Goal: Task Accomplishment & Management: Manage account settings

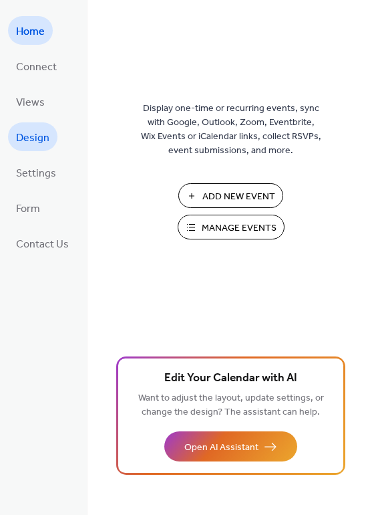
click at [31, 140] on span "Design" at bounding box center [32, 138] width 33 height 21
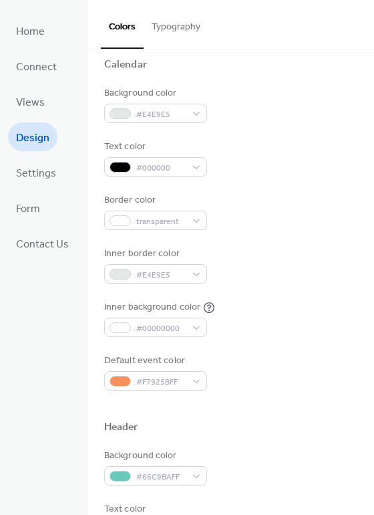
scroll to position [134, 0]
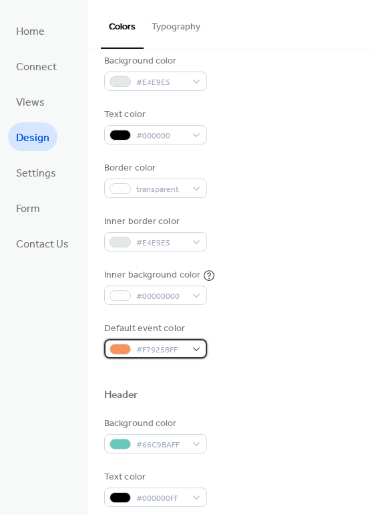
click at [194, 350] on div "#F7925BFF" at bounding box center [155, 348] width 103 height 19
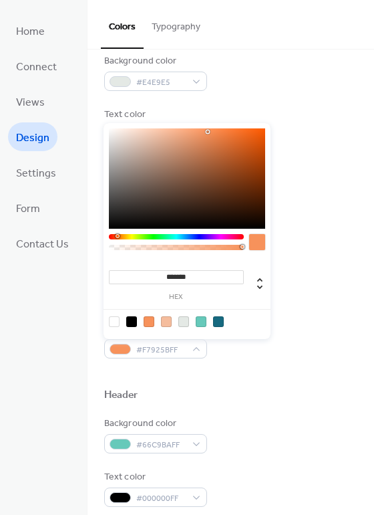
click at [308, 289] on div "Inner background color #00000000" at bounding box center [230, 286] width 253 height 37
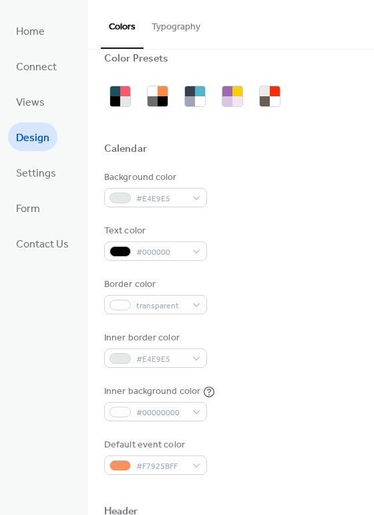
scroll to position [0, 0]
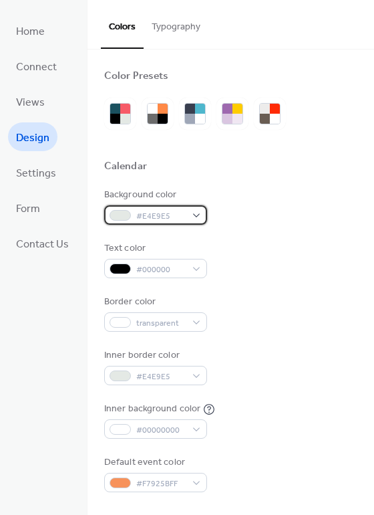
click at [197, 209] on div "#E4E9E5" at bounding box center [155, 214] width 103 height 19
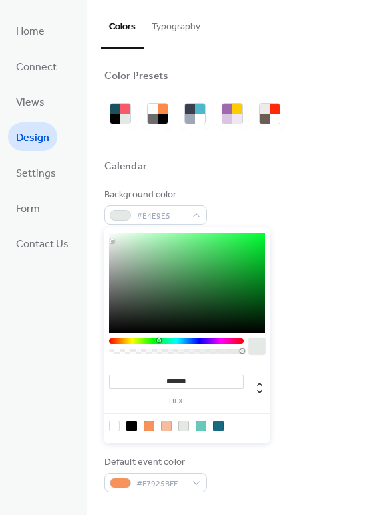
click at [114, 425] on div at bounding box center [114, 425] width 11 height 11
type input "*"
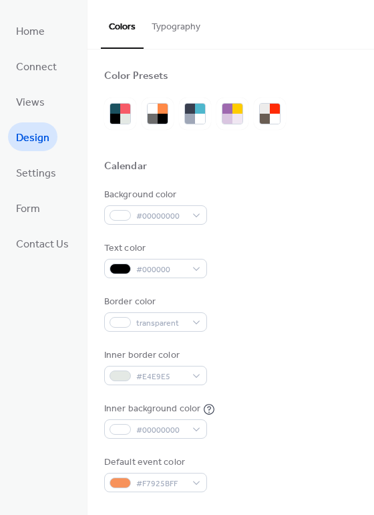
click at [235, 178] on div at bounding box center [230, 182] width 253 height 11
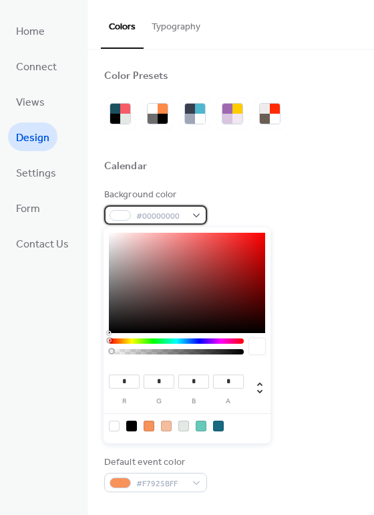
click at [156, 215] on span "#00000000" at bounding box center [160, 216] width 49 height 14
click at [115, 428] on div at bounding box center [114, 425] width 11 height 11
click at [169, 424] on div at bounding box center [166, 425] width 11 height 11
type input "***"
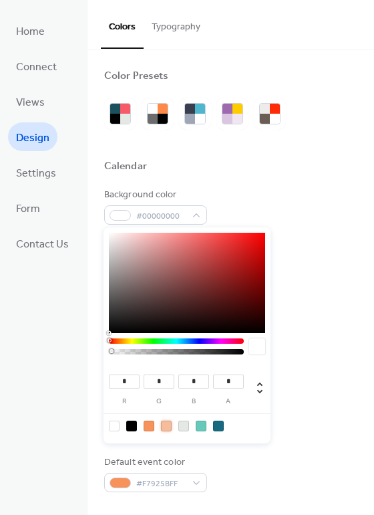
type input "***"
type input "*"
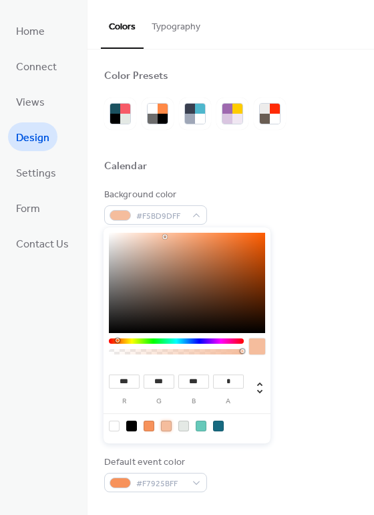
click at [114, 424] on div at bounding box center [114, 425] width 11 height 11
type input "*"
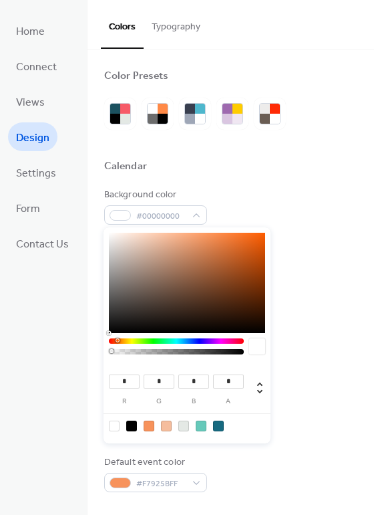
click at [302, 221] on div "Background color #00000000" at bounding box center [230, 206] width 253 height 37
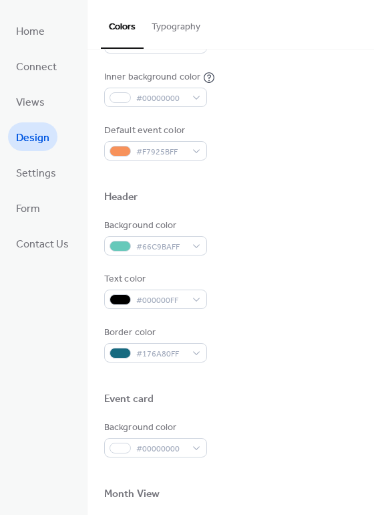
scroll to position [334, 0]
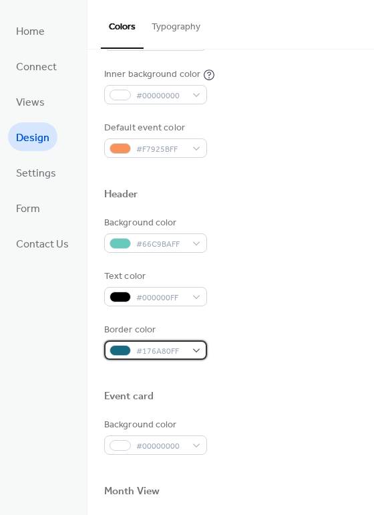
click at [160, 342] on div "#176A80FF" at bounding box center [155, 349] width 103 height 19
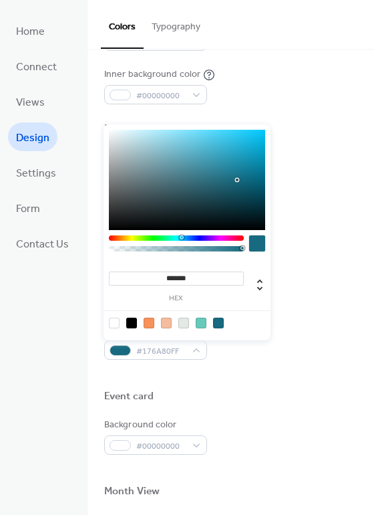
click at [111, 321] on div at bounding box center [114, 322] width 11 height 11
type input "*"
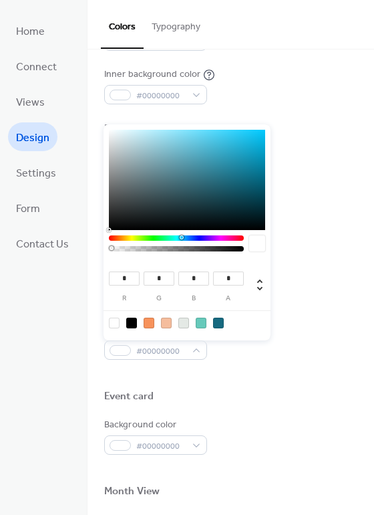
click at [133, 322] on div at bounding box center [131, 322] width 11 height 11
type input "*"
click at [148, 323] on div at bounding box center [149, 322] width 11 height 11
type input "***"
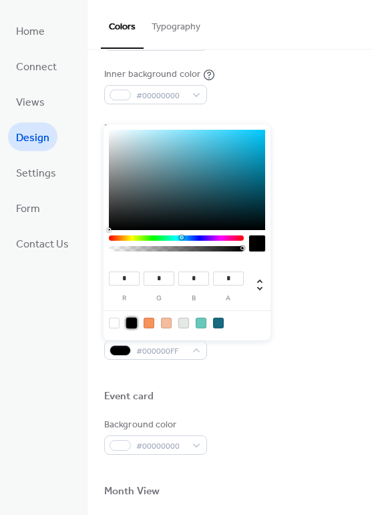
type input "**"
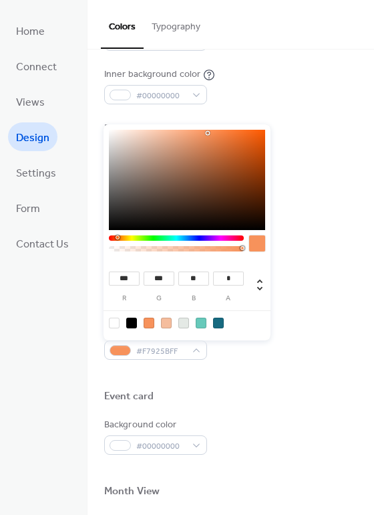
click at [116, 325] on div at bounding box center [114, 322] width 11 height 11
type input "*"
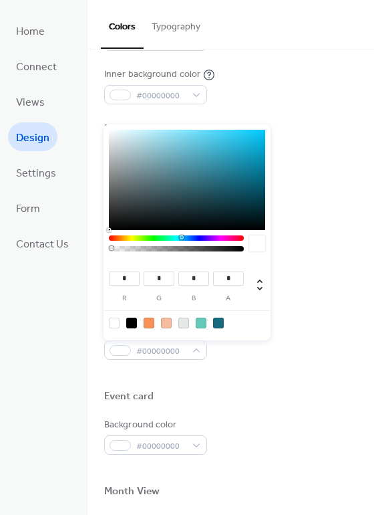
click at [222, 317] on div at bounding box center [218, 322] width 11 height 11
type input "**"
type input "***"
type input "*"
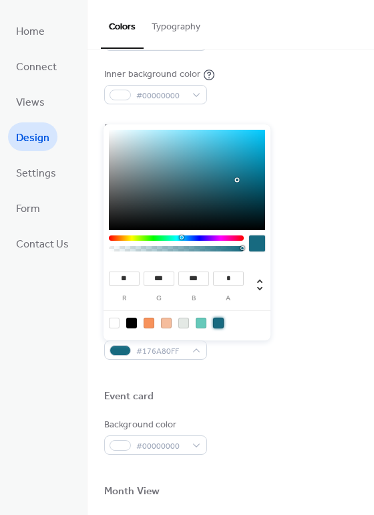
click at [269, 368] on div at bounding box center [230, 375] width 253 height 30
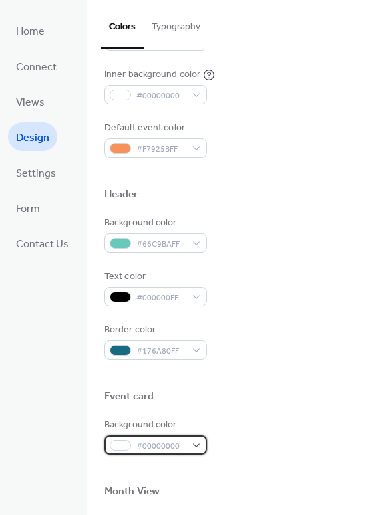
click at [188, 446] on div "#00000000" at bounding box center [155, 444] width 103 height 19
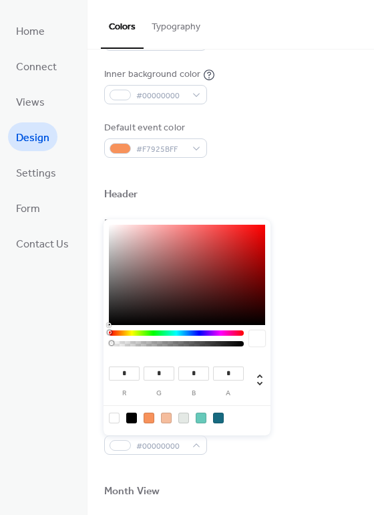
click at [117, 418] on div at bounding box center [114, 417] width 11 height 11
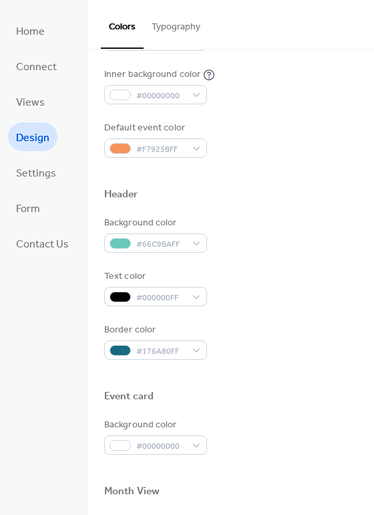
click at [313, 240] on div "Background color #66C9BAFF" at bounding box center [230, 234] width 253 height 37
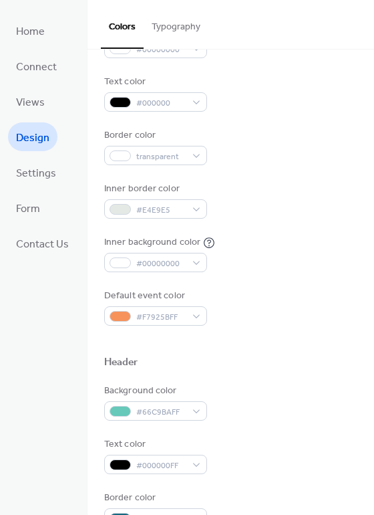
scroll to position [134, 0]
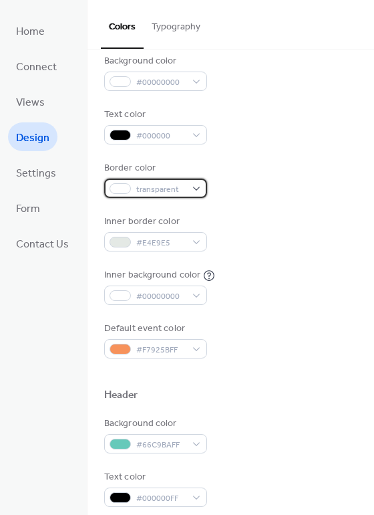
click at [188, 184] on div "transparent" at bounding box center [155, 187] width 103 height 19
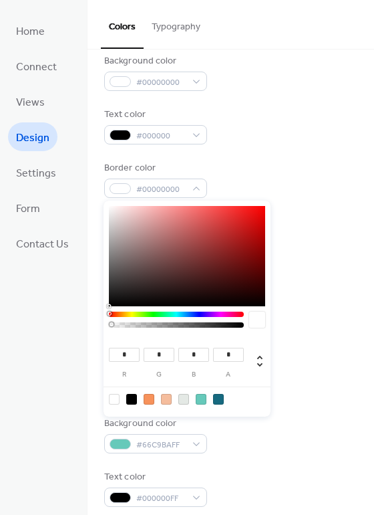
drag, startPoint x: 111, startPoint y: 325, endPoint x: 47, endPoint y: 326, distance: 64.2
click at [47, 326] on body "Home Connect Views Design Settings Form Contact Us Design Colors Typography Col…" at bounding box center [187, 257] width 374 height 515
type input "*"
drag, startPoint x: 112, startPoint y: 325, endPoint x: 265, endPoint y: 336, distance: 152.8
click at [265, 336] on div "* r * g * b * a" at bounding box center [187, 309] width 167 height 216
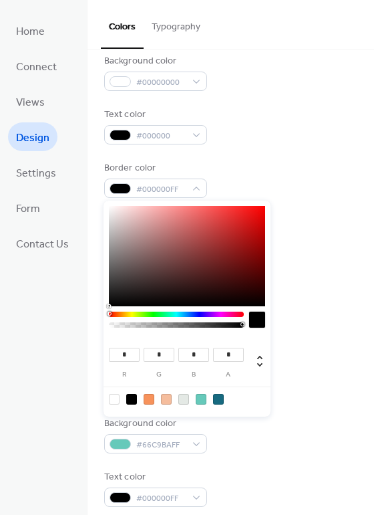
type input "*"
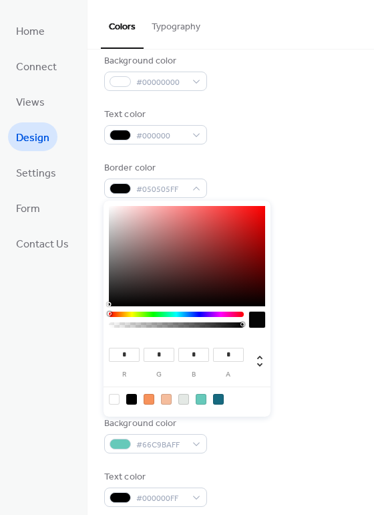
type input "*"
type input "**"
type input "***"
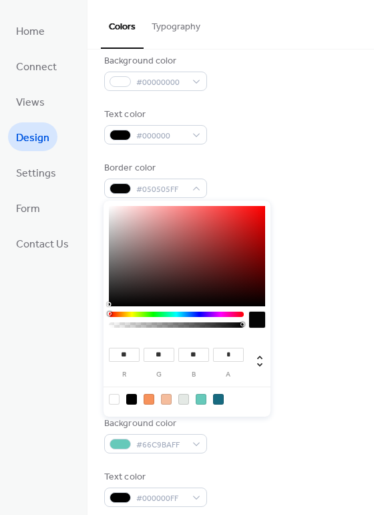
type input "***"
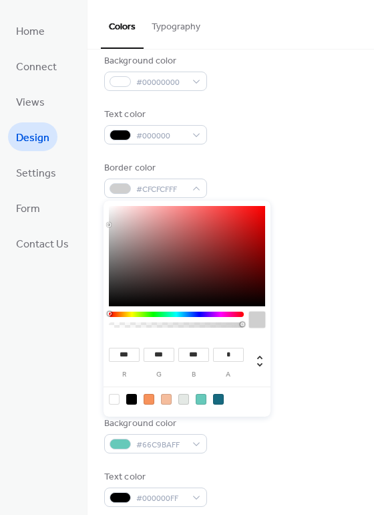
type input "***"
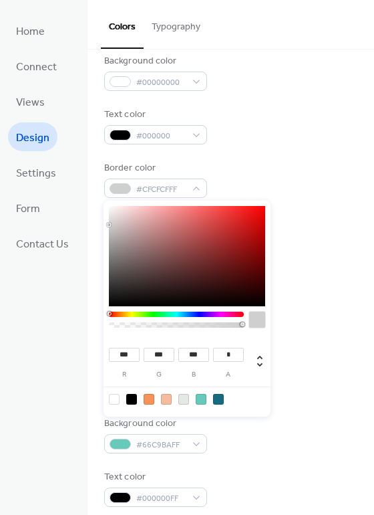
type input "***"
drag, startPoint x: 109, startPoint y: 304, endPoint x: 75, endPoint y: 179, distance: 129.6
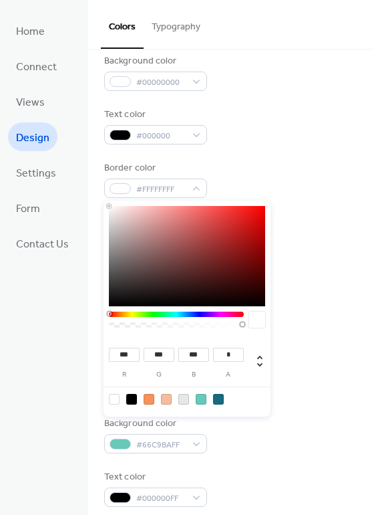
click at [75, 179] on body "Home Connect Views Design Settings Form Contact Us Design Colors Typography Col…" at bounding box center [187, 257] width 374 height 515
click at [306, 134] on div "Text color #000000" at bounding box center [230, 126] width 253 height 37
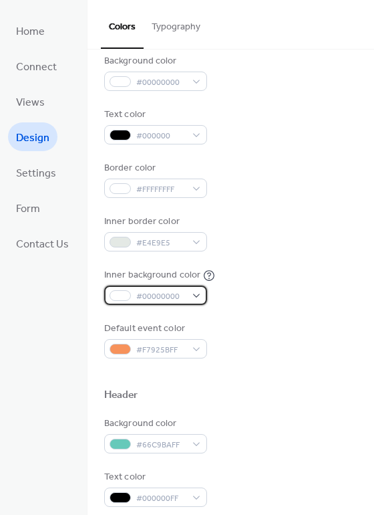
click at [179, 293] on span "#00000000" at bounding box center [160, 296] width 49 height 14
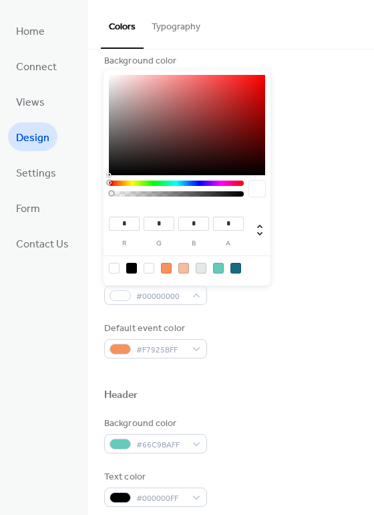
click at [146, 269] on div at bounding box center [149, 268] width 11 height 11
type input "***"
type input "*"
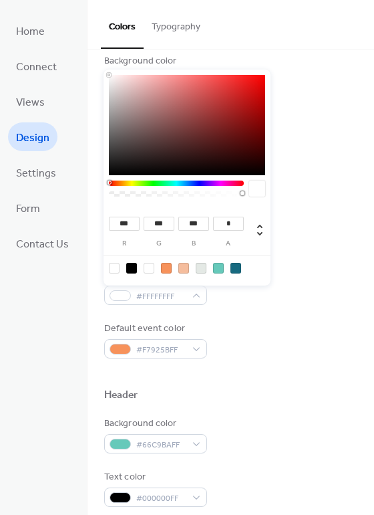
click at [263, 326] on div "Default event color #F7925BFF" at bounding box center [230, 339] width 253 height 37
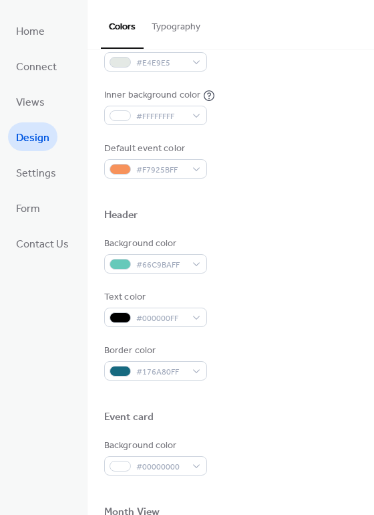
scroll to position [334, 0]
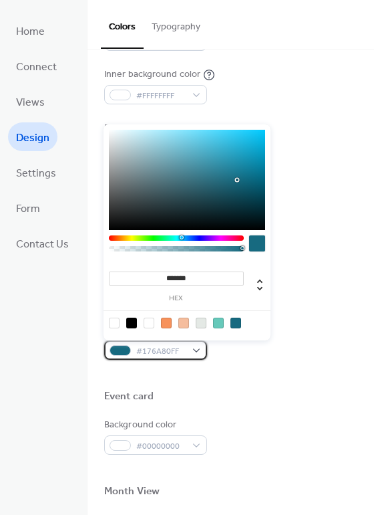
click at [194, 352] on div "#176A80FF" at bounding box center [155, 349] width 103 height 19
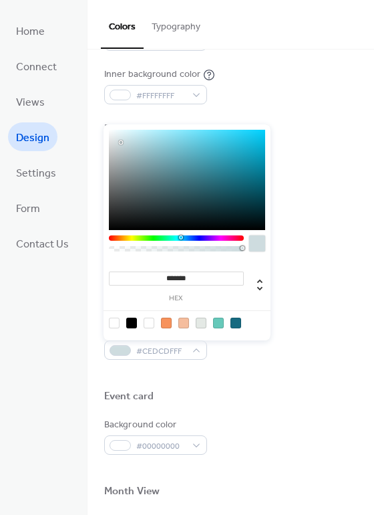
type input "*******"
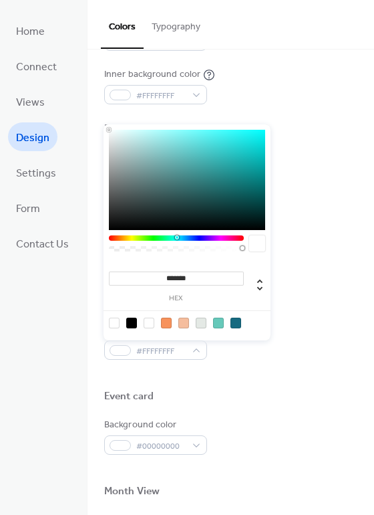
drag, startPoint x: 166, startPoint y: 186, endPoint x: 105, endPoint y: 120, distance: 89.9
click at [105, 120] on body "Home Connect Views Design Settings Form Contact Us Design Colors Typography Col…" at bounding box center [187, 257] width 374 height 515
click at [279, 154] on div "Default event color #F7925BFF" at bounding box center [230, 139] width 253 height 37
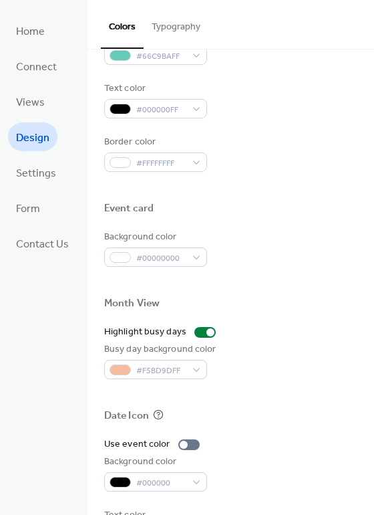
scroll to position [535, 0]
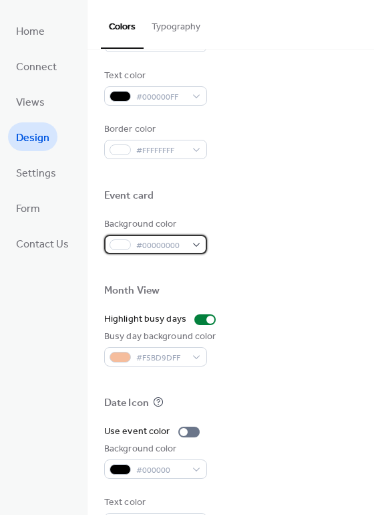
click at [182, 235] on div "#00000000" at bounding box center [155, 244] width 103 height 19
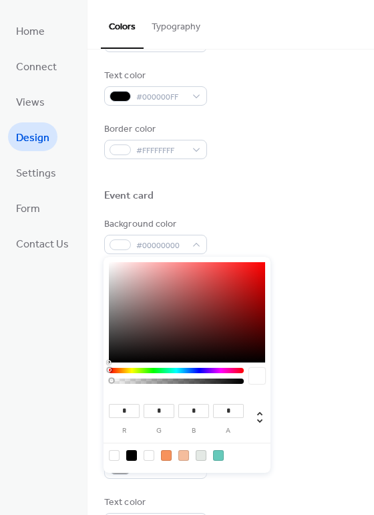
type input "***"
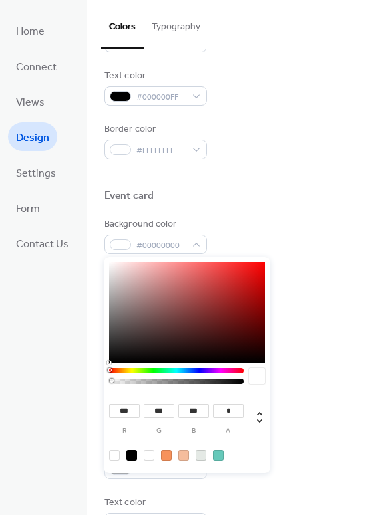
type input "***"
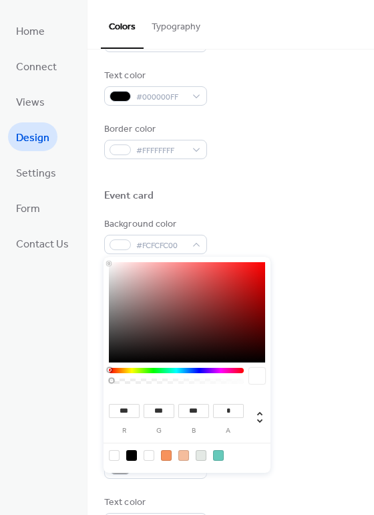
type input "***"
drag, startPoint x: 118, startPoint y: 289, endPoint x: 90, endPoint y: 230, distance: 65.2
click at [90, 230] on body "Home Connect Views Design Settings Form Contact Us Design Colors Typography Col…" at bounding box center [187, 257] width 374 height 515
type input "*"
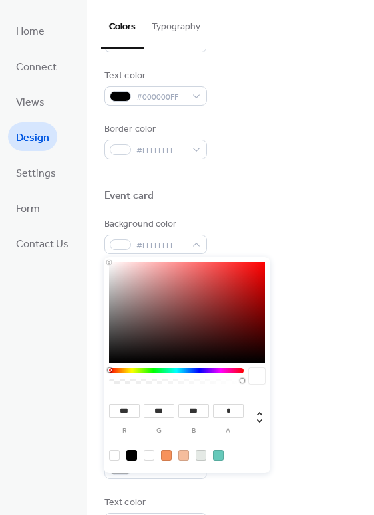
drag, startPoint x: 112, startPoint y: 379, endPoint x: 252, endPoint y: 383, distance: 140.4
click at [252, 383] on div at bounding box center [187, 379] width 156 height 23
click at [299, 332] on div "Busy day background color #F5BD9DFF" at bounding box center [230, 348] width 253 height 37
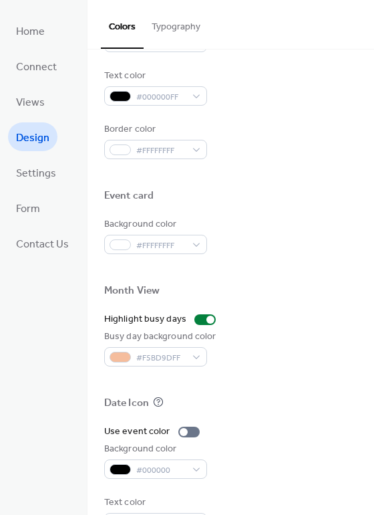
click at [299, 332] on div "Busy day background color #F5BD9DFF" at bounding box center [230, 348] width 253 height 37
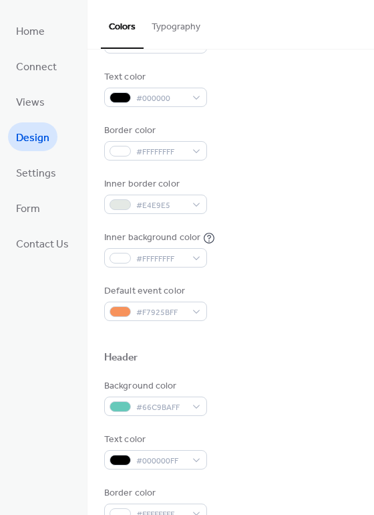
scroll to position [0, 0]
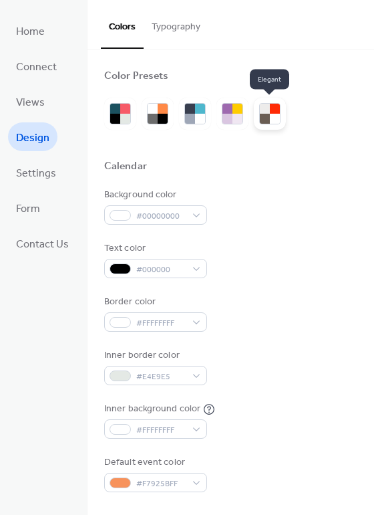
click at [271, 115] on div at bounding box center [275, 119] width 10 height 10
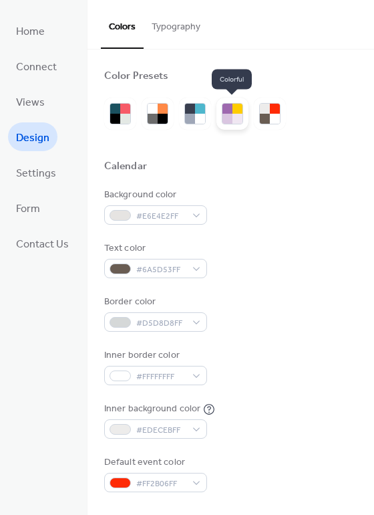
click at [233, 117] on div at bounding box center [238, 119] width 10 height 10
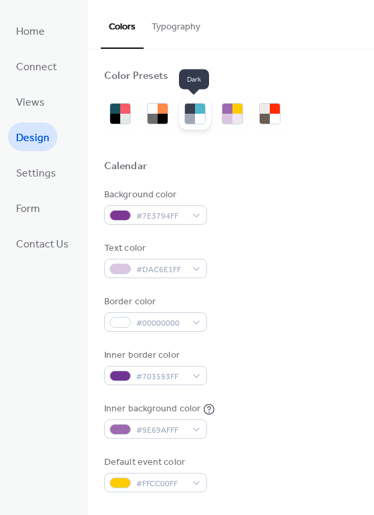
click at [197, 117] on div at bounding box center [200, 119] width 10 height 10
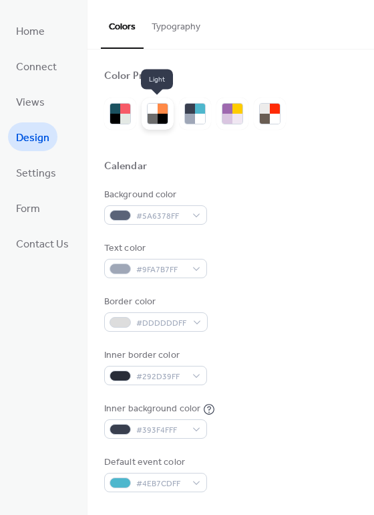
click at [142, 120] on div at bounding box center [158, 114] width 32 height 32
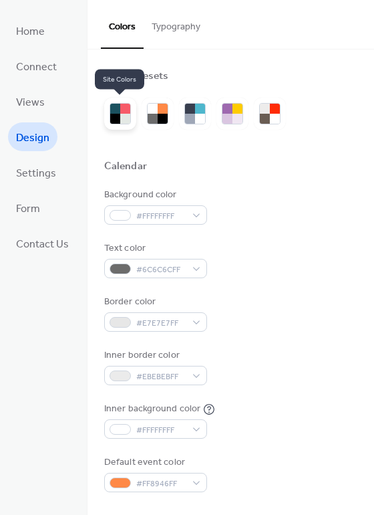
click at [120, 120] on div at bounding box center [125, 119] width 10 height 10
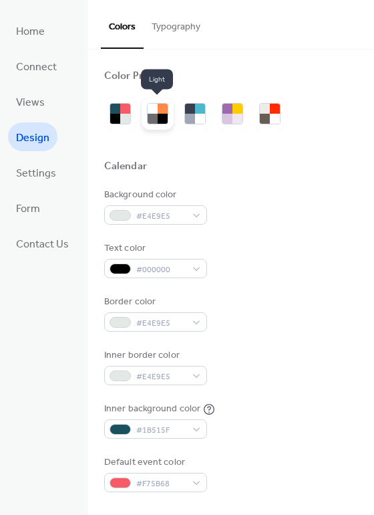
click at [154, 116] on div at bounding box center [153, 119] width 10 height 10
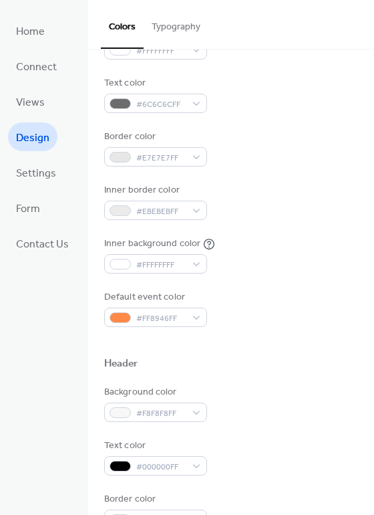
scroll to position [201, 0]
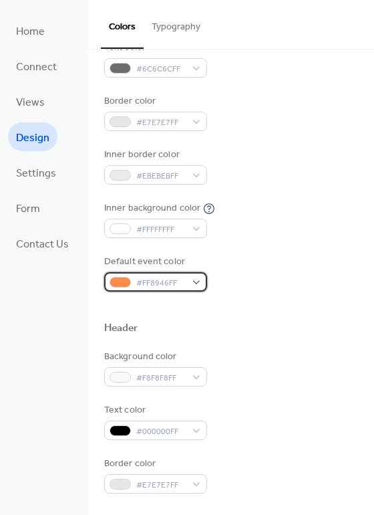
click at [197, 284] on div "#FF8946FF" at bounding box center [155, 281] width 103 height 19
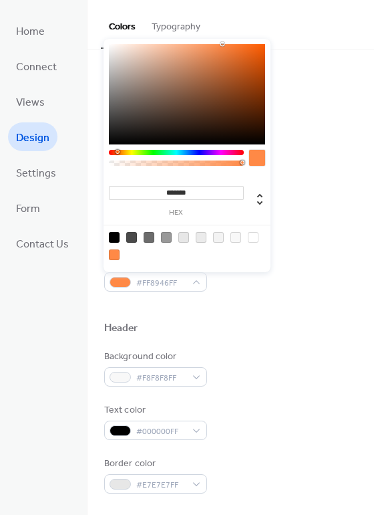
click at [244, 302] on div at bounding box center [230, 306] width 253 height 30
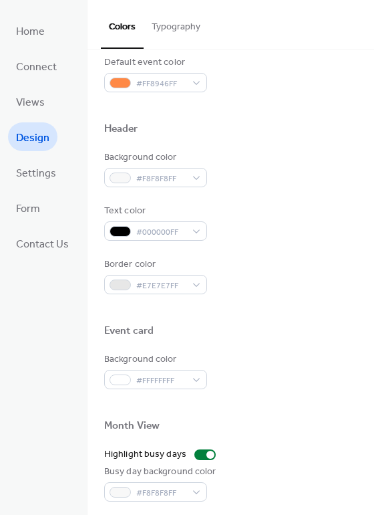
scroll to position [401, 0]
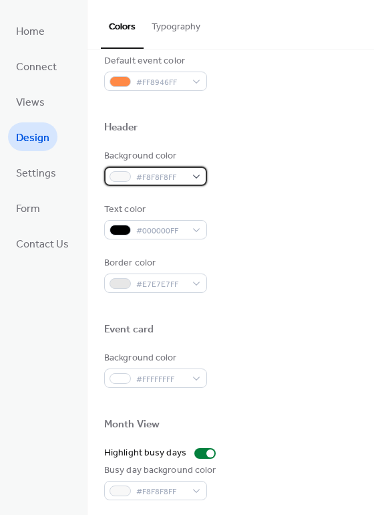
click at [199, 180] on div "#F8F8F8FF" at bounding box center [155, 175] width 103 height 19
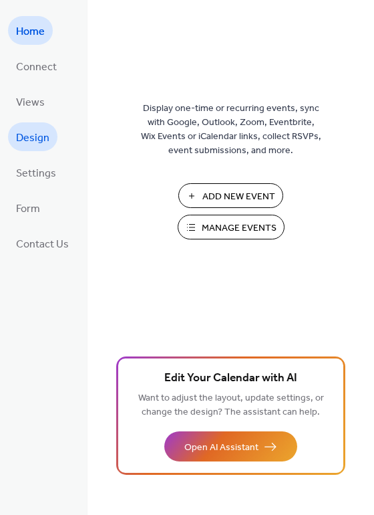
click at [38, 138] on span "Design" at bounding box center [32, 138] width 33 height 21
click at [42, 107] on span "Views" at bounding box center [30, 102] width 29 height 21
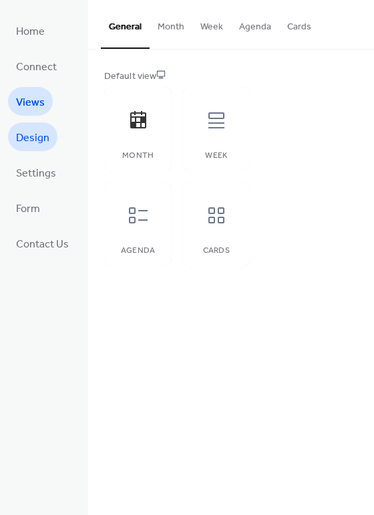
click at [40, 142] on span "Design" at bounding box center [32, 138] width 33 height 21
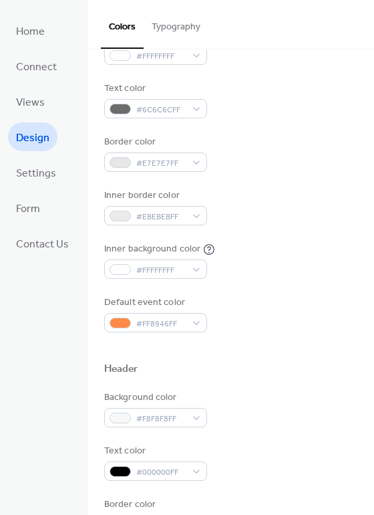
scroll to position [201, 0]
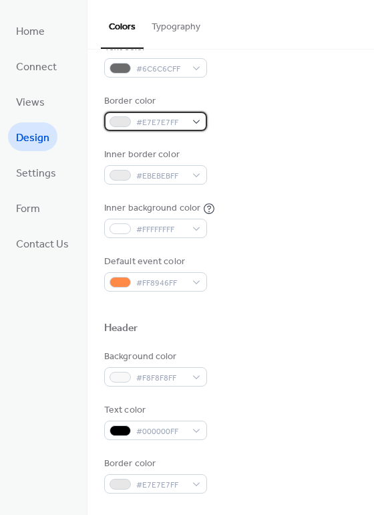
click at [186, 120] on div "#E7E7E7FF" at bounding box center [155, 121] width 103 height 19
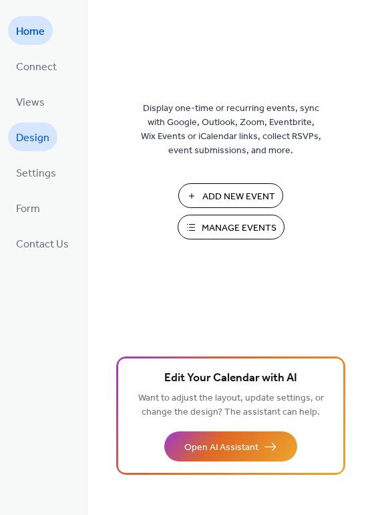
click at [35, 140] on span "Design" at bounding box center [32, 138] width 33 height 21
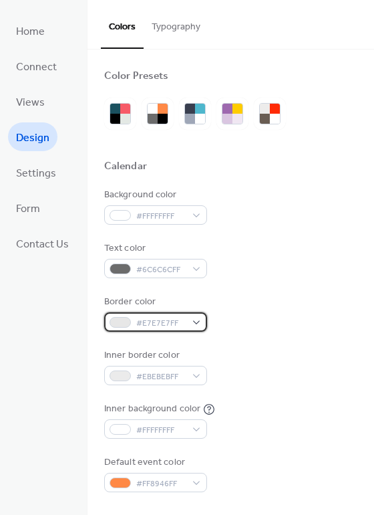
click at [188, 323] on div "#E7E7E7FF" at bounding box center [155, 321] width 103 height 19
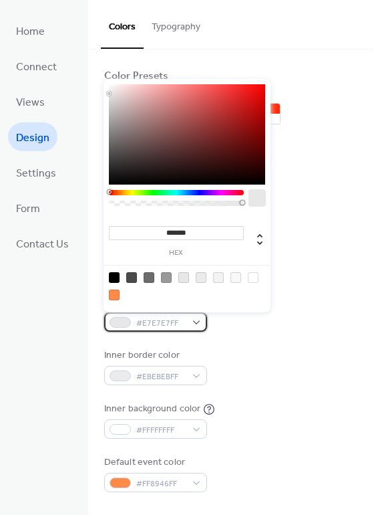
click at [191, 322] on div "#E7E7E7FF" at bounding box center [155, 321] width 103 height 19
click at [178, 235] on input "*******" at bounding box center [176, 233] width 135 height 14
paste input
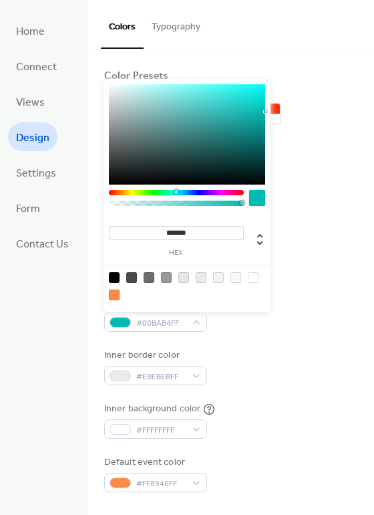
type input "*******"
click at [312, 324] on div "Border color #00BAB4FF" at bounding box center [230, 313] width 253 height 37
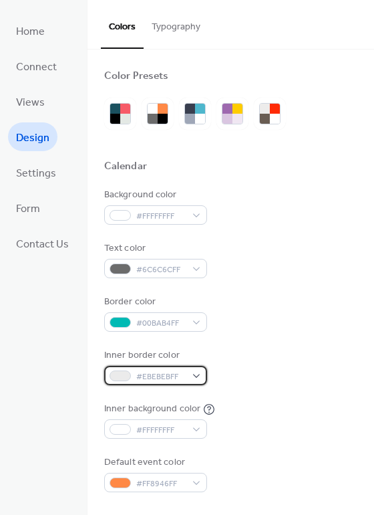
click at [192, 380] on div "#EBEBEBFF" at bounding box center [155, 375] width 103 height 19
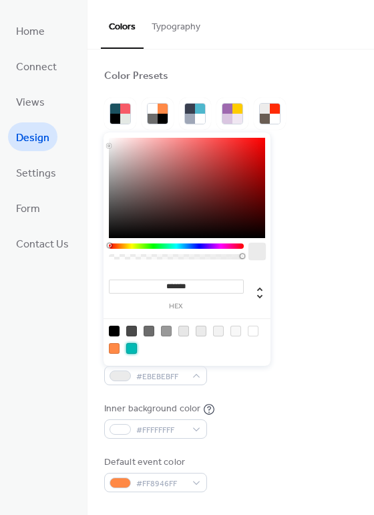
click at [128, 344] on div at bounding box center [131, 348] width 11 height 11
type input "*******"
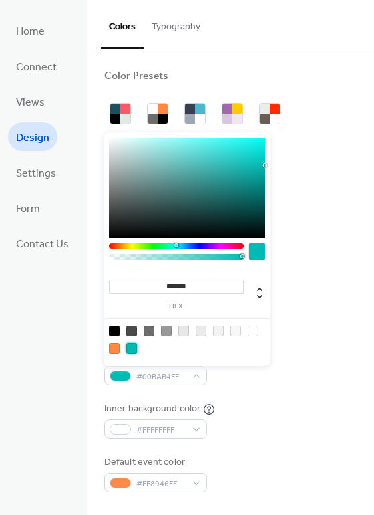
click at [321, 358] on div "Inner border color #00BAB4FF" at bounding box center [230, 366] width 253 height 37
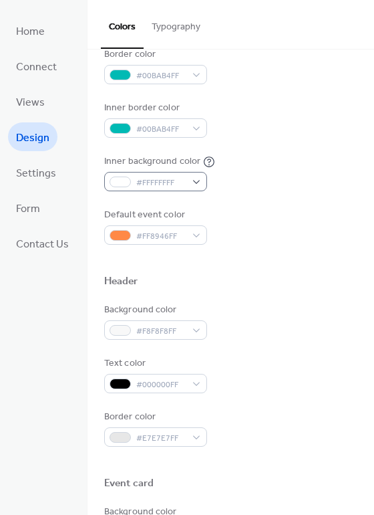
scroll to position [267, 0]
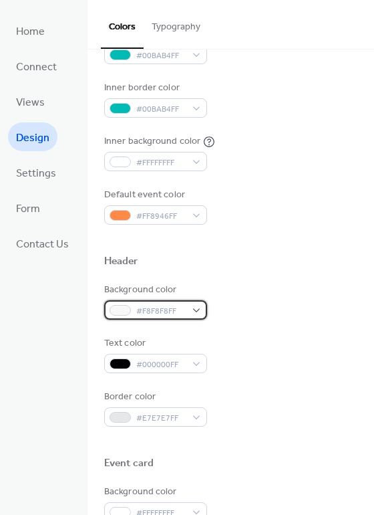
click at [167, 314] on span "#F8F8F8FF" at bounding box center [160, 311] width 49 height 14
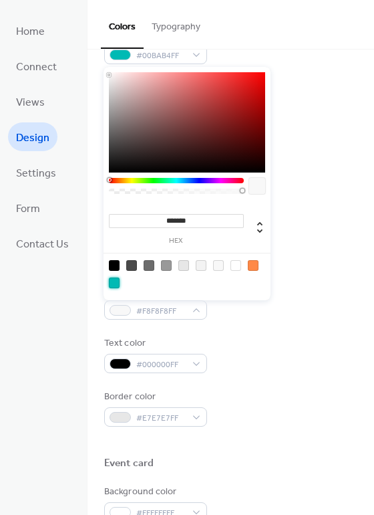
click at [115, 282] on div at bounding box center [114, 282] width 11 height 11
type input "*******"
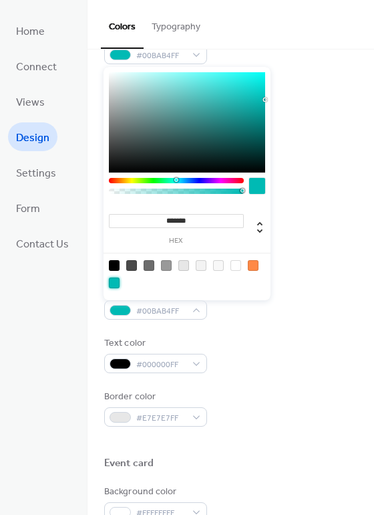
click at [313, 266] on div "Header" at bounding box center [230, 263] width 253 height 17
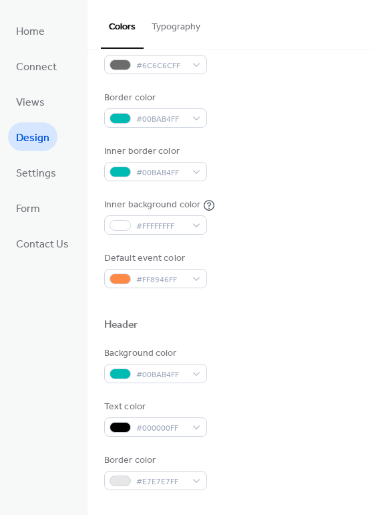
scroll to position [201, 0]
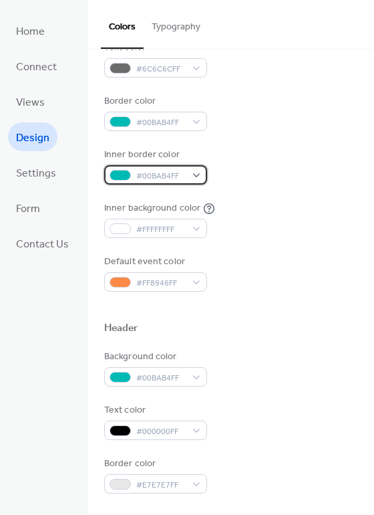
click at [174, 174] on span "#00BAB4FF" at bounding box center [160, 176] width 49 height 14
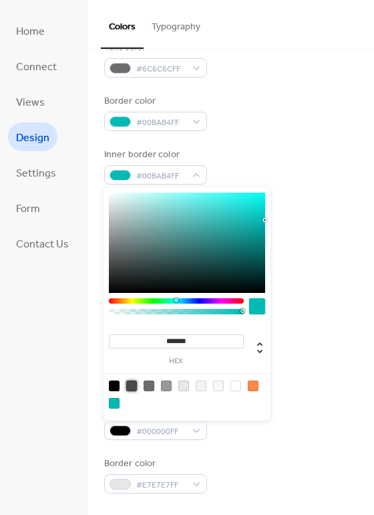
click at [132, 385] on div at bounding box center [131, 385] width 11 height 11
click at [153, 384] on div at bounding box center [149, 385] width 11 height 11
click at [166, 387] on div at bounding box center [166, 385] width 11 height 11
type input "*******"
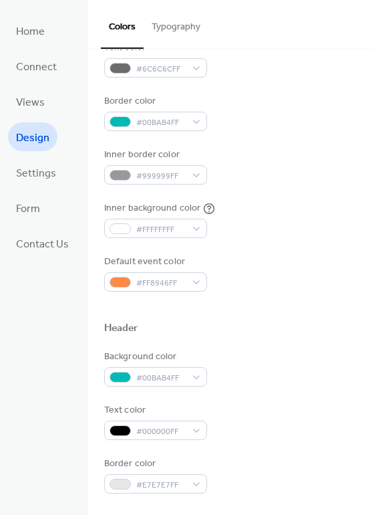
click at [287, 171] on div "Inner border color #999999FF" at bounding box center [230, 166] width 253 height 37
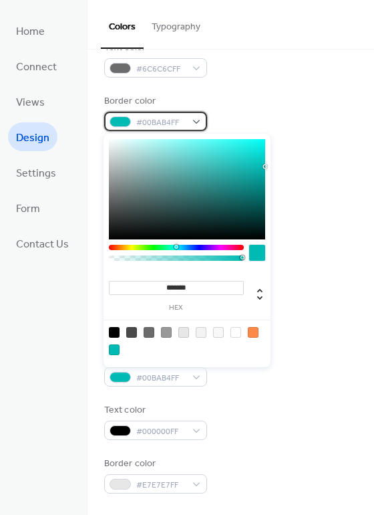
click at [149, 119] on span "#00BAB4FF" at bounding box center [160, 123] width 49 height 14
click at [170, 336] on div at bounding box center [166, 332] width 11 height 11
type input "*******"
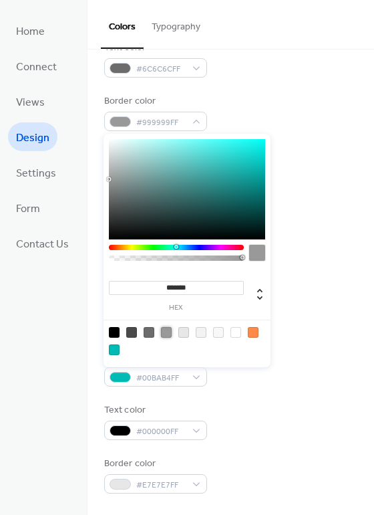
click at [321, 98] on div "Border color #999999FF" at bounding box center [230, 112] width 253 height 37
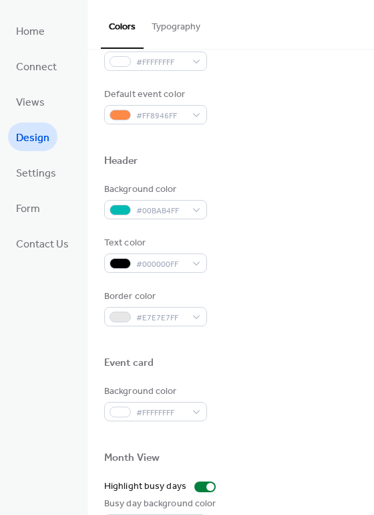
scroll to position [401, 0]
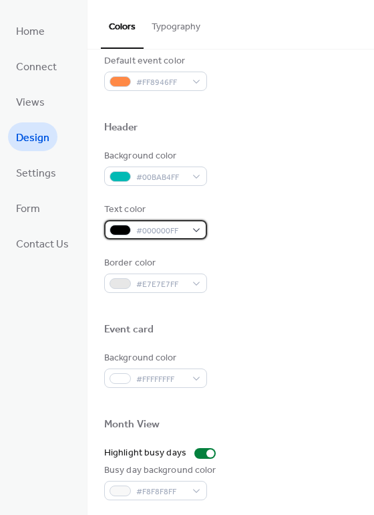
click at [156, 228] on span "#000000FF" at bounding box center [160, 231] width 49 height 14
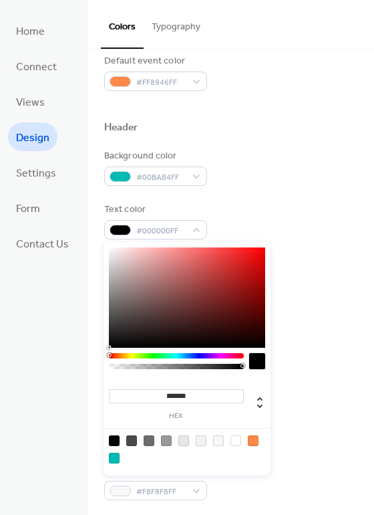
click at [232, 440] on div at bounding box center [236, 440] width 11 height 11
click at [116, 439] on div at bounding box center [114, 440] width 11 height 11
type input "*******"
click at [305, 127] on div "Header" at bounding box center [230, 129] width 253 height 17
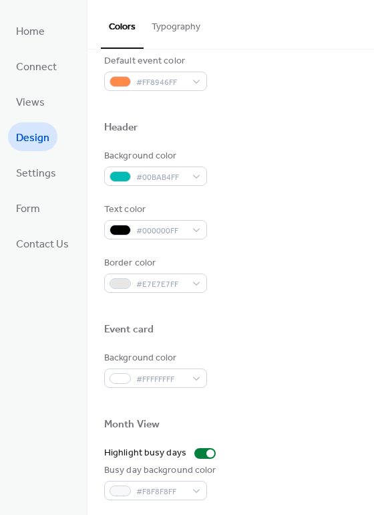
click at [301, 132] on div "Header" at bounding box center [230, 129] width 253 height 17
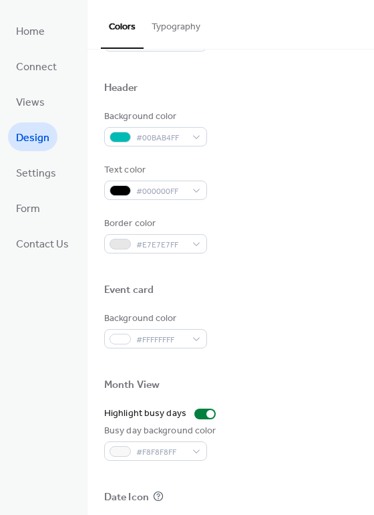
scroll to position [438, 0]
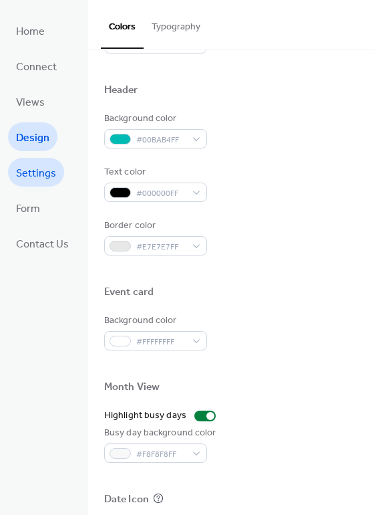
click at [49, 168] on span "Settings" at bounding box center [36, 173] width 40 height 21
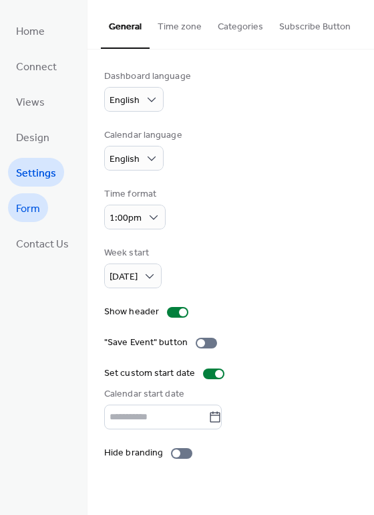
click at [45, 207] on link "Form" at bounding box center [28, 207] width 40 height 29
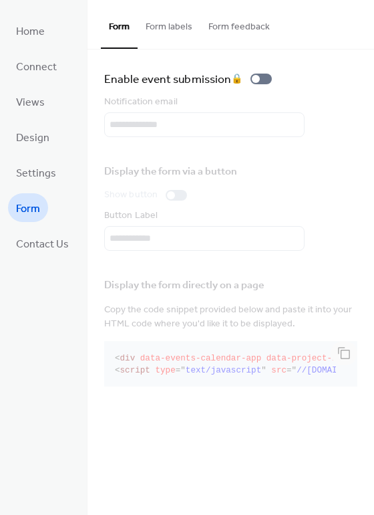
click at [167, 26] on button "Form labels" at bounding box center [169, 23] width 63 height 47
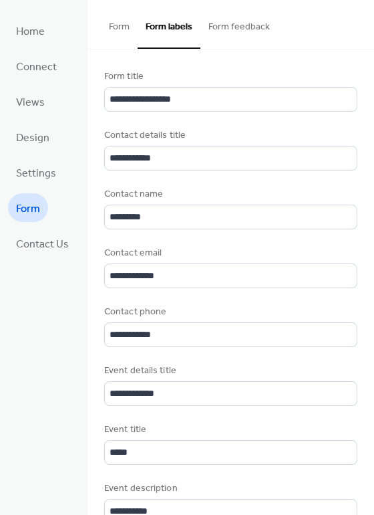
click at [251, 29] on button "Form feedback" at bounding box center [240, 23] width 78 height 47
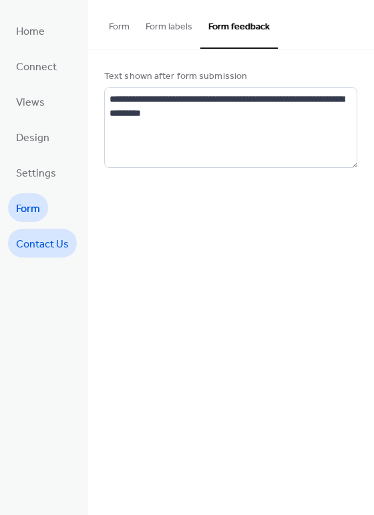
click at [43, 233] on link "Contact Us" at bounding box center [42, 243] width 69 height 29
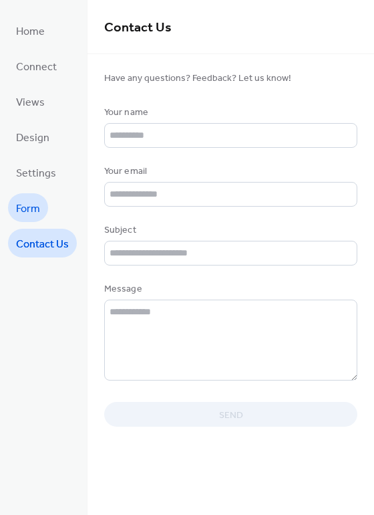
click at [33, 205] on span "Form" at bounding box center [28, 209] width 24 height 21
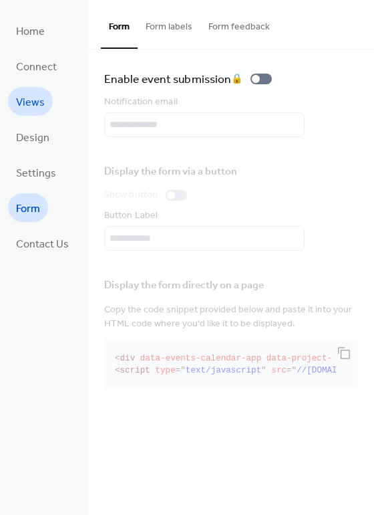
click at [39, 102] on span "Views" at bounding box center [30, 102] width 29 height 21
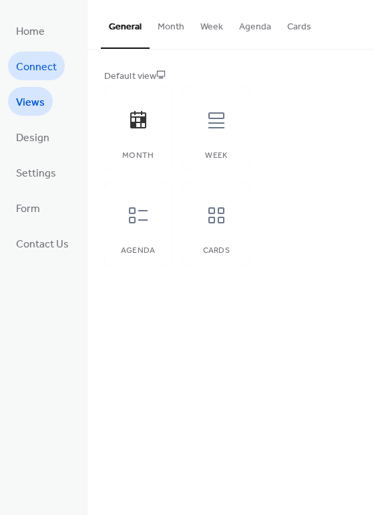
click at [47, 66] on span "Connect" at bounding box center [36, 67] width 41 height 21
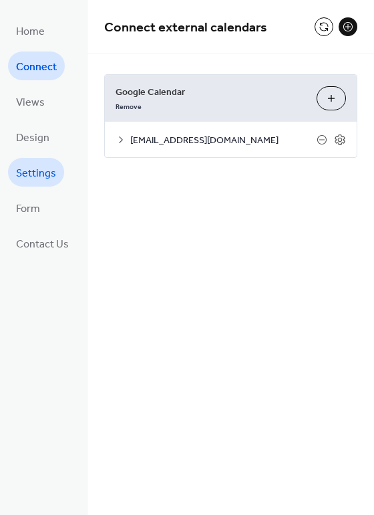
click at [33, 170] on span "Settings" at bounding box center [36, 173] width 40 height 21
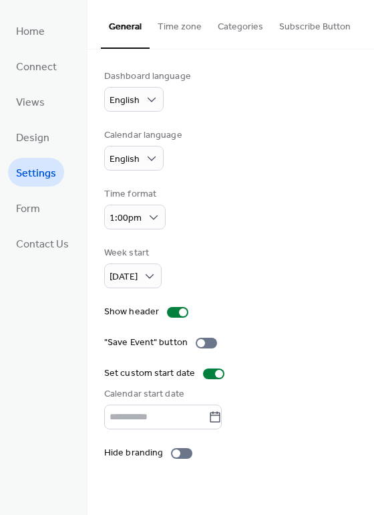
click at [311, 23] on button "Subscribe Button" at bounding box center [315, 23] width 88 height 47
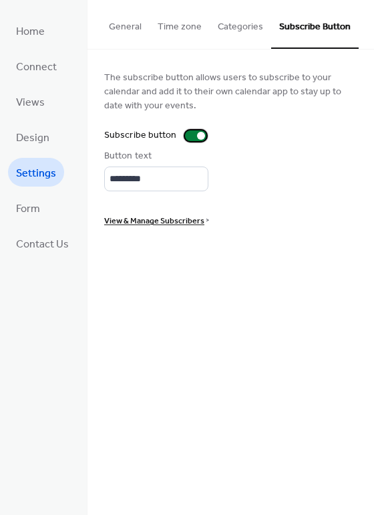
click at [199, 136] on div at bounding box center [201, 136] width 8 height 8
click at [187, 133] on div at bounding box center [190, 136] width 8 height 8
click at [31, 23] on span "Home" at bounding box center [30, 31] width 29 height 21
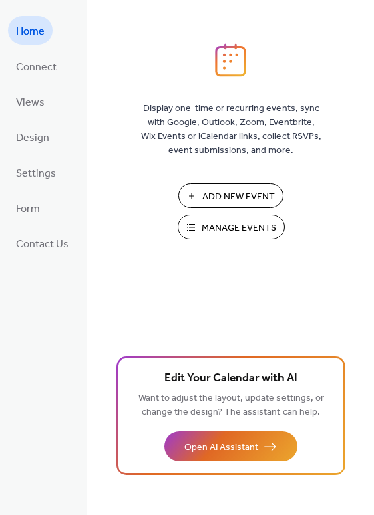
click at [6, 65] on div "Home Connect Views Design Settings Form Contact Us" at bounding box center [44, 257] width 88 height 515
click at [42, 98] on span "Views" at bounding box center [30, 102] width 29 height 21
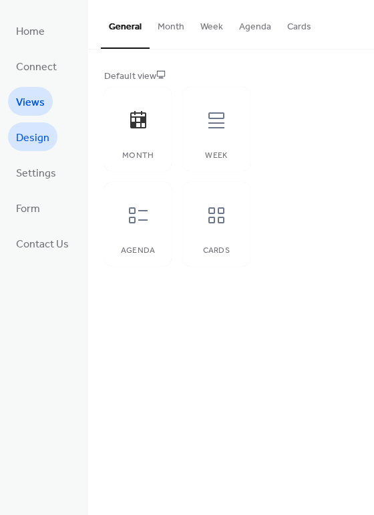
click at [41, 138] on span "Design" at bounding box center [32, 138] width 33 height 21
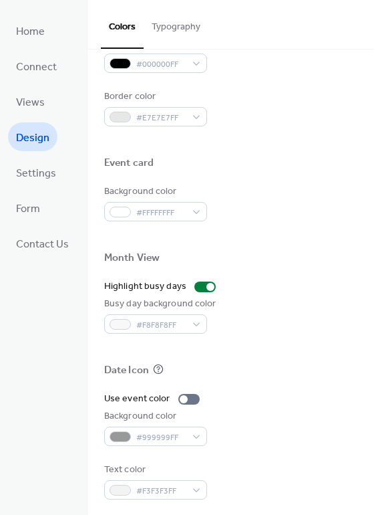
scroll to position [572, 0]
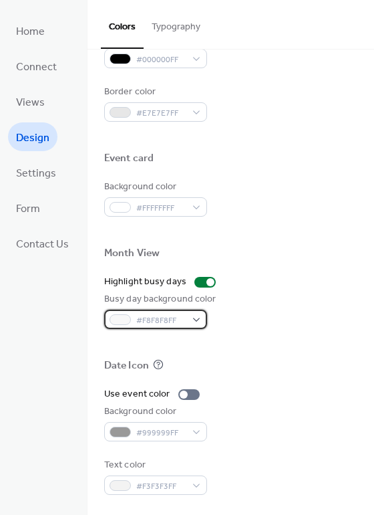
click at [190, 319] on div "#F8F8F8FF" at bounding box center [155, 318] width 103 height 19
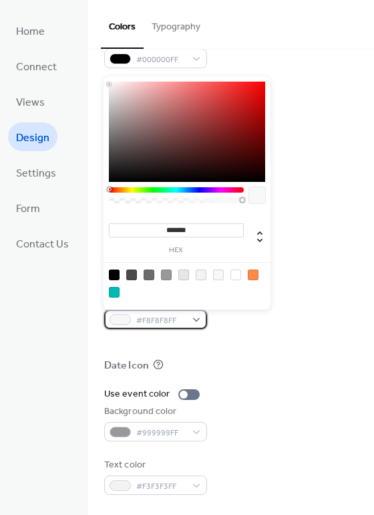
click at [192, 317] on div "#F8F8F8FF" at bounding box center [155, 318] width 103 height 19
click at [182, 229] on input "*******" at bounding box center [176, 230] width 135 height 14
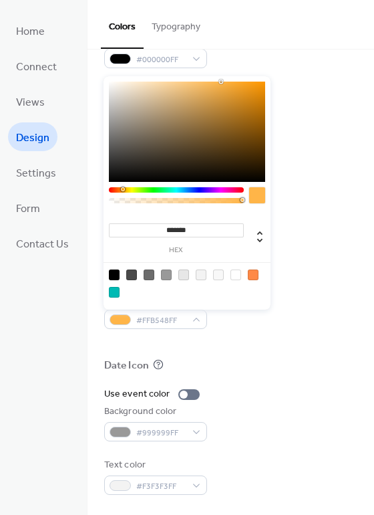
drag, startPoint x: 203, startPoint y: 230, endPoint x: 166, endPoint y: 231, distance: 36.8
click at [166, 231] on input "*******" at bounding box center [176, 230] width 135 height 14
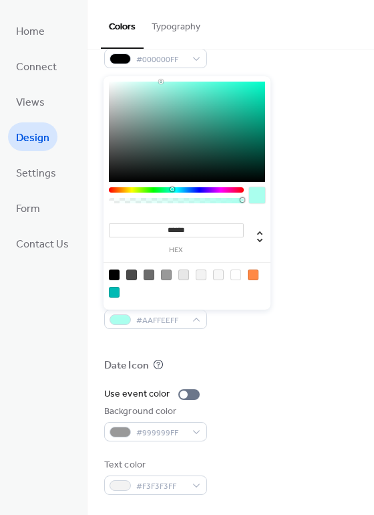
type input "*******"
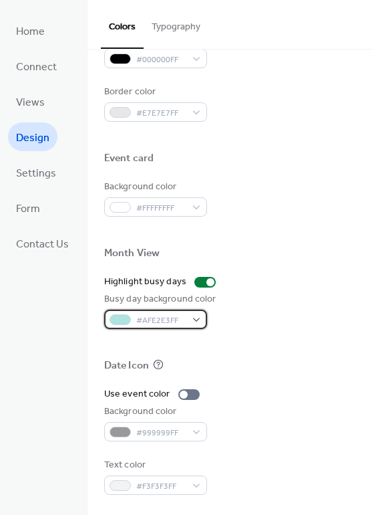
click at [170, 313] on span "#AFE2E3FF" at bounding box center [160, 320] width 49 height 14
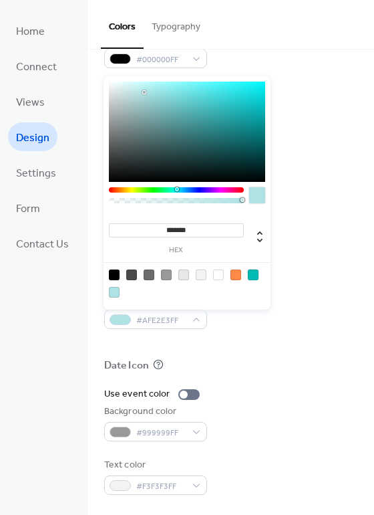
click at [190, 232] on input "*******" at bounding box center [176, 230] width 135 height 14
paste input
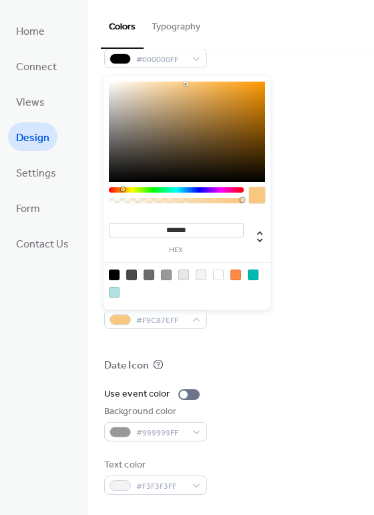
type input "*******"
click at [176, 311] on div "#F9C87EFF" at bounding box center [155, 318] width 103 height 19
click at [186, 229] on input "*******" at bounding box center [176, 230] width 135 height 14
paste input "*"
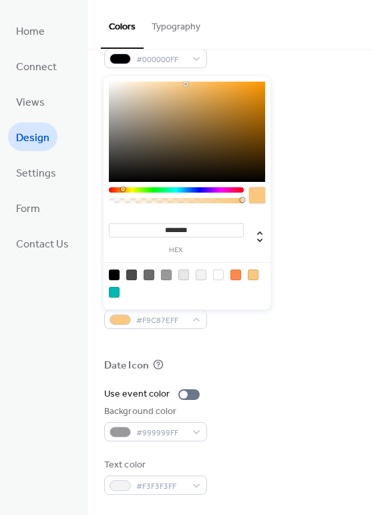
type input "*******"
click at [221, 255] on div "******* hex" at bounding box center [187, 236] width 156 height 52
click at [213, 227] on input "*******" at bounding box center [176, 230] width 135 height 14
click at [286, 184] on div "Background color #FFFFFFFF" at bounding box center [230, 198] width 253 height 37
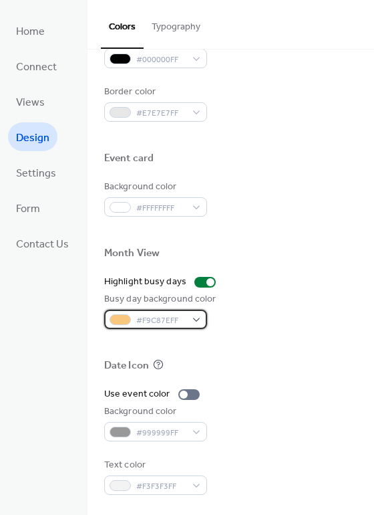
click at [175, 322] on span "#F9C87EFF" at bounding box center [160, 320] width 49 height 14
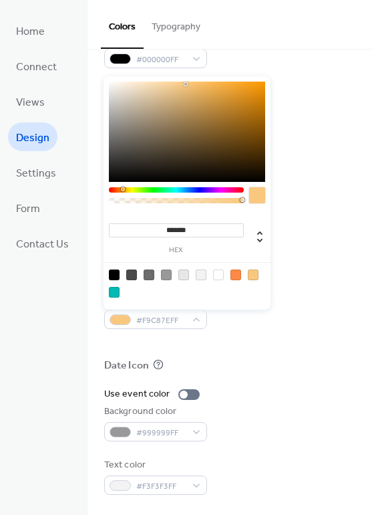
drag, startPoint x: 210, startPoint y: 226, endPoint x: 134, endPoint y: 225, distance: 76.2
click at [134, 225] on input "*******" at bounding box center [176, 230] width 135 height 14
paste input
type input "*******"
click at [318, 207] on div "Background color #FFFFFFFF" at bounding box center [230, 198] width 253 height 37
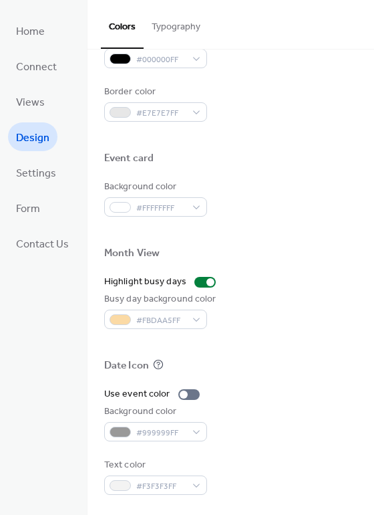
click at [313, 205] on div "Background color #FFFFFFFF" at bounding box center [230, 198] width 253 height 37
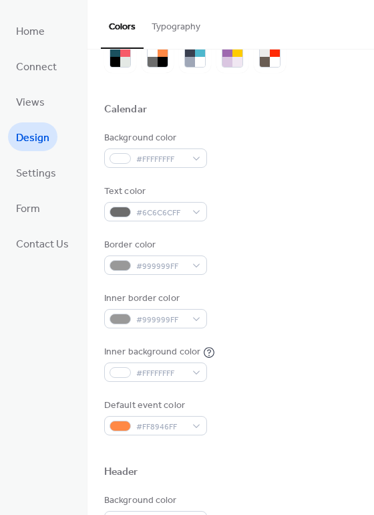
scroll to position [0, 0]
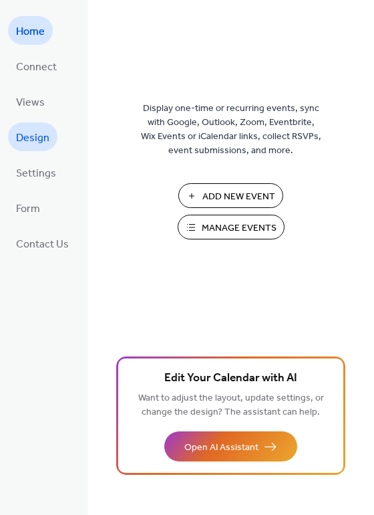
click at [39, 135] on span "Design" at bounding box center [32, 138] width 33 height 21
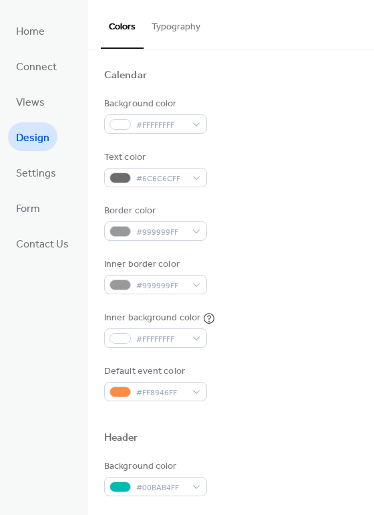
scroll to position [134, 0]
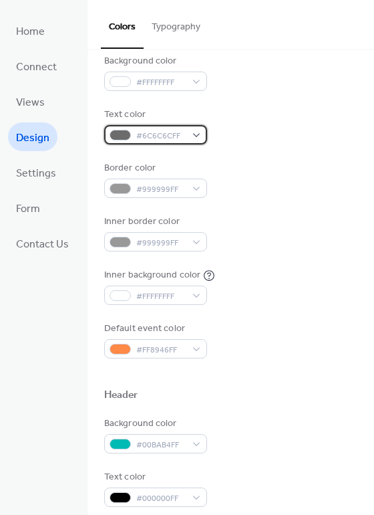
click at [194, 131] on div "#6C6C6CFF" at bounding box center [155, 134] width 103 height 19
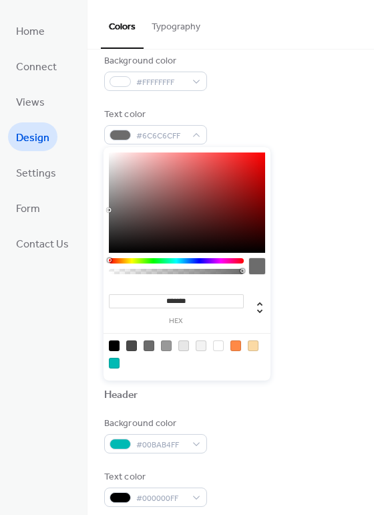
click at [116, 344] on div at bounding box center [114, 345] width 11 height 11
type input "*******"
click at [295, 128] on div "Text color #000000FF" at bounding box center [230, 126] width 253 height 37
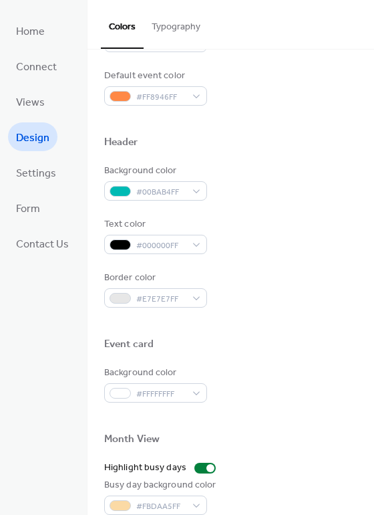
scroll to position [401, 0]
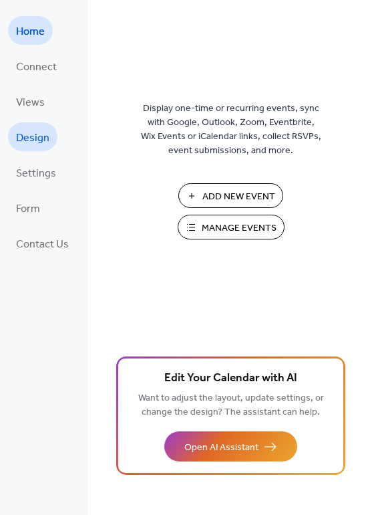
click at [40, 132] on span "Design" at bounding box center [32, 138] width 33 height 21
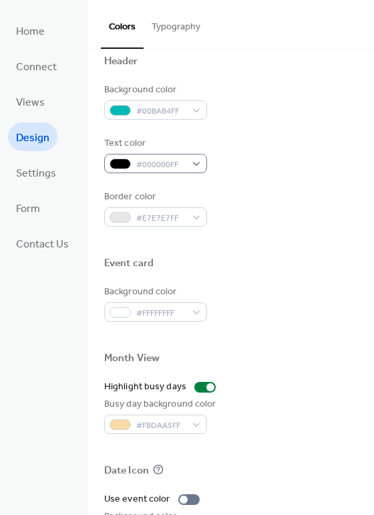
scroll to position [468, 0]
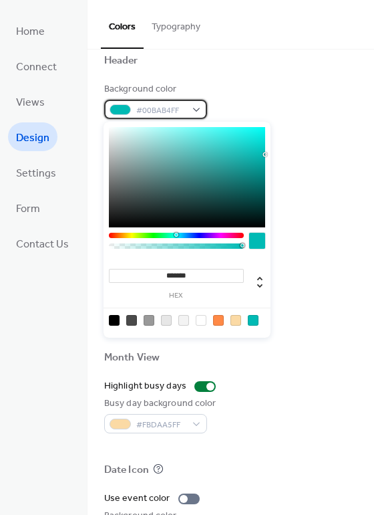
click at [189, 103] on div "#00BAB4FF" at bounding box center [155, 109] width 103 height 19
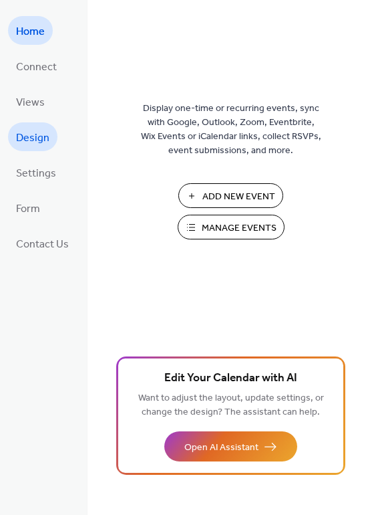
click at [36, 140] on span "Design" at bounding box center [32, 138] width 33 height 21
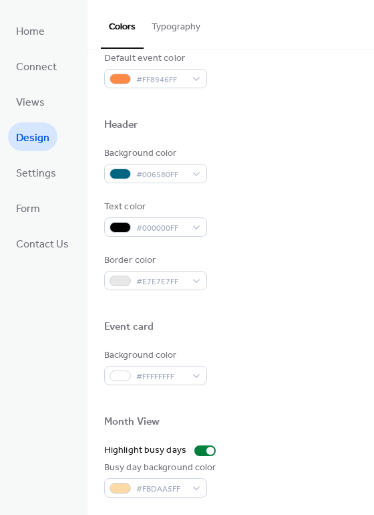
scroll to position [305, 0]
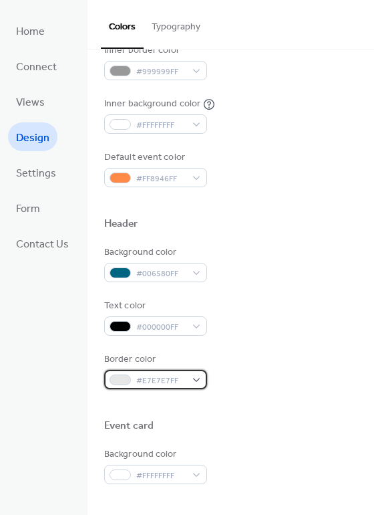
click at [195, 380] on div "#E7E7E7FF" at bounding box center [155, 379] width 103 height 19
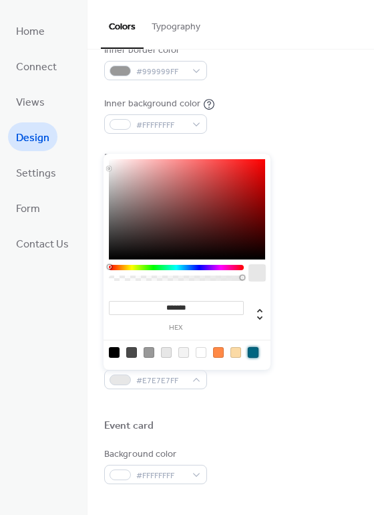
click at [253, 351] on div at bounding box center [253, 352] width 11 height 11
type input "*******"
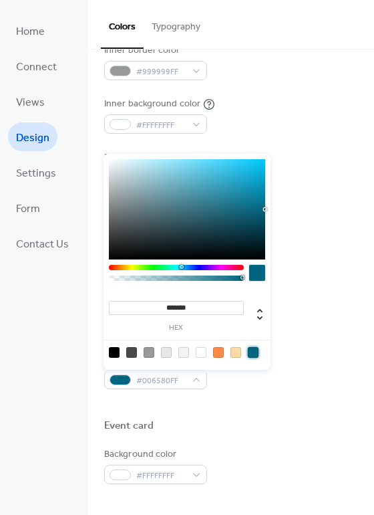
click at [279, 285] on div "Background color #006580FF Text color #000000FF Border color #006580FF" at bounding box center [230, 317] width 253 height 144
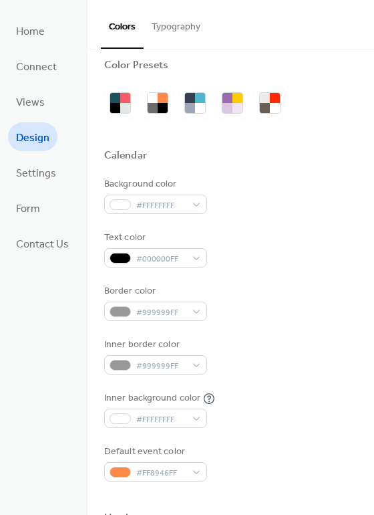
scroll to position [0, 0]
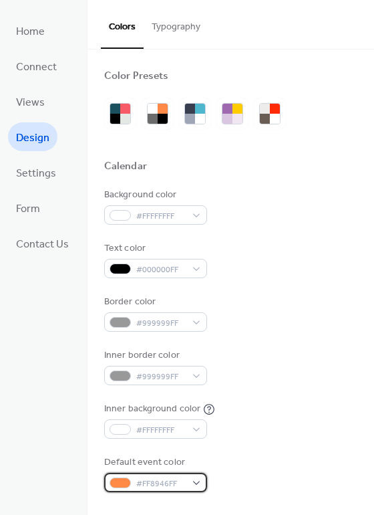
click at [198, 480] on div "#FF8946FF" at bounding box center [155, 482] width 103 height 19
click at [302, 391] on div "Background color #FFFFFFFF Text color #000000FF Border color #999999FF Inner bo…" at bounding box center [230, 340] width 253 height 304
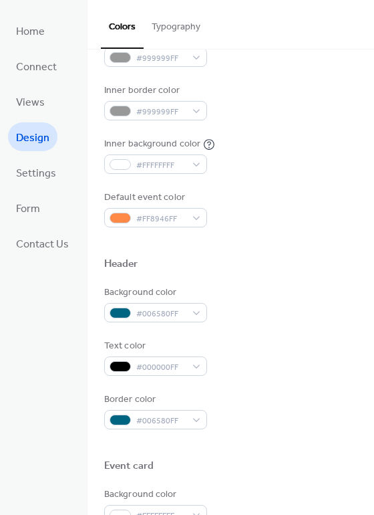
scroll to position [267, 0]
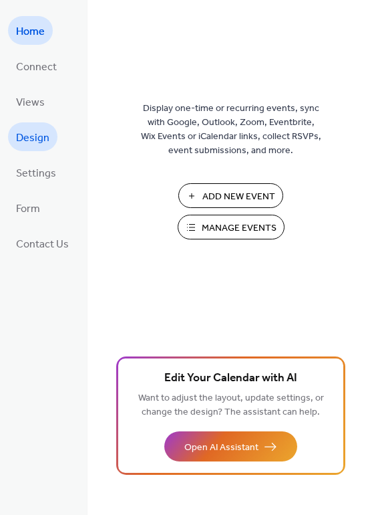
click at [48, 138] on span "Design" at bounding box center [32, 138] width 33 height 21
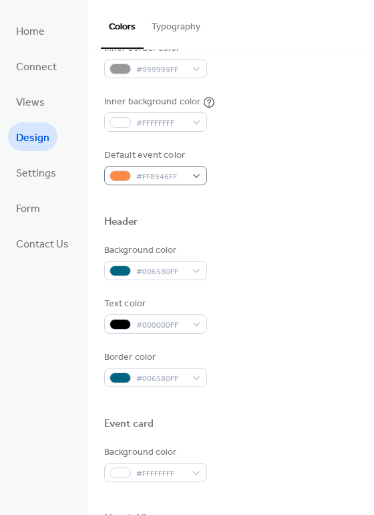
scroll to position [334, 0]
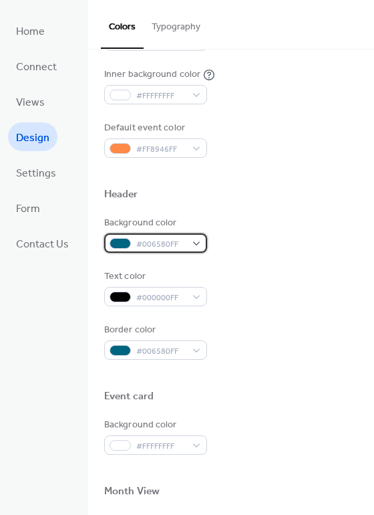
click at [195, 247] on div "#006580FF" at bounding box center [155, 242] width 103 height 19
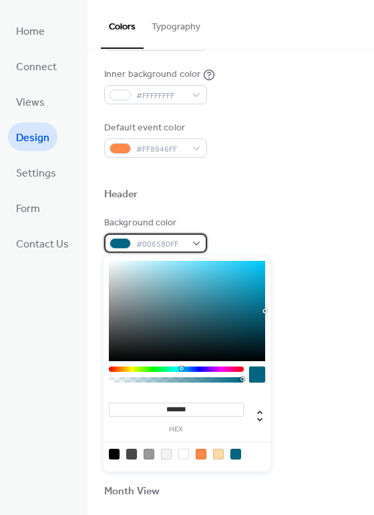
click at [202, 245] on div "#006580FF" at bounding box center [155, 242] width 103 height 19
drag, startPoint x: 197, startPoint y: 407, endPoint x: 175, endPoint y: 410, distance: 21.6
click at [175, 410] on input "*******" at bounding box center [176, 409] width 135 height 14
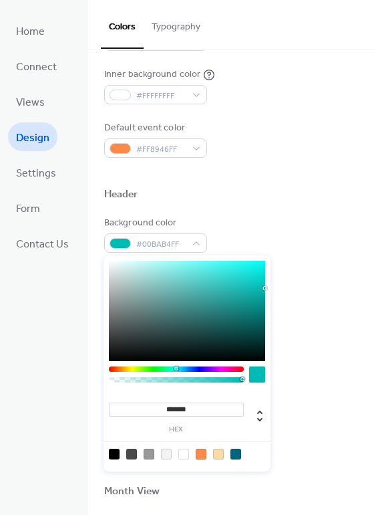
type input "*******"
click at [294, 227] on div "Background color #00BAB4FF" at bounding box center [230, 234] width 253 height 37
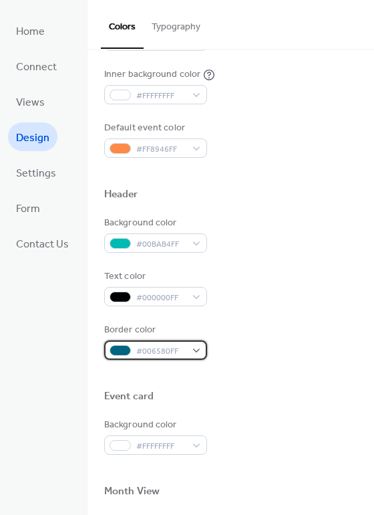
click at [162, 352] on span "#006580FF" at bounding box center [160, 351] width 49 height 14
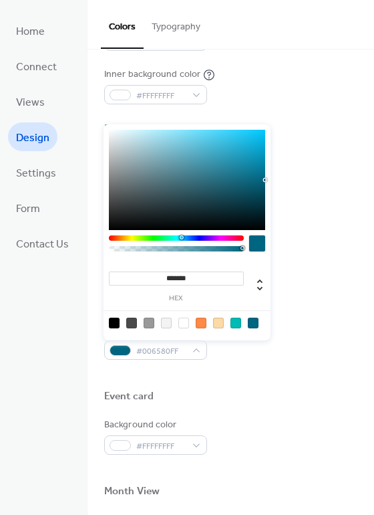
click at [271, 362] on div at bounding box center [230, 375] width 253 height 30
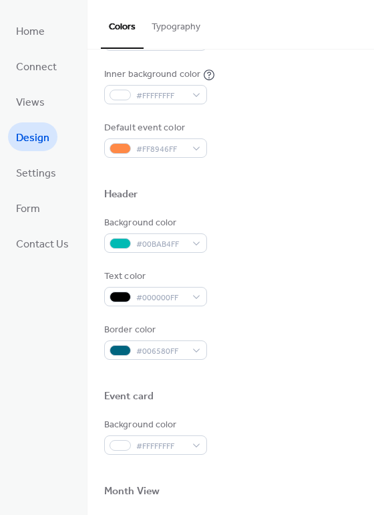
click at [283, 376] on div at bounding box center [230, 375] width 253 height 30
